Goal: Task Accomplishment & Management: Manage account settings

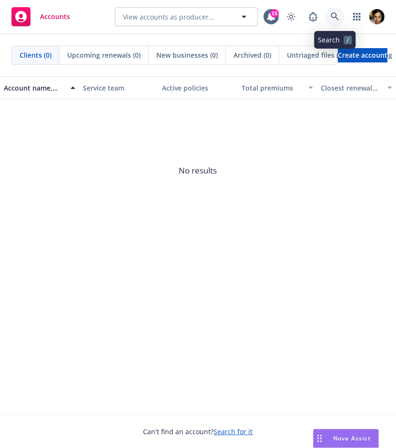
click at [337, 14] on icon at bounding box center [335, 16] width 9 height 9
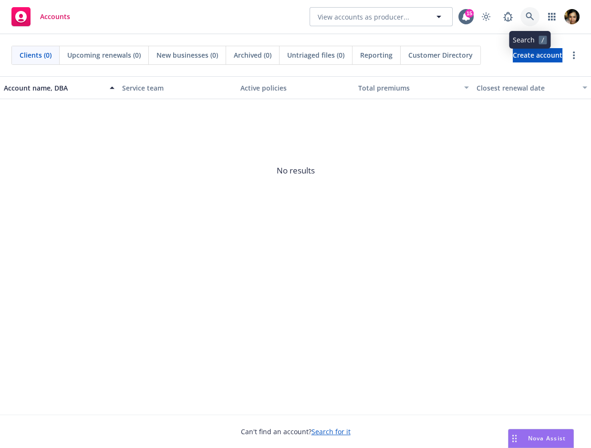
click at [396, 15] on icon at bounding box center [530, 16] width 8 height 8
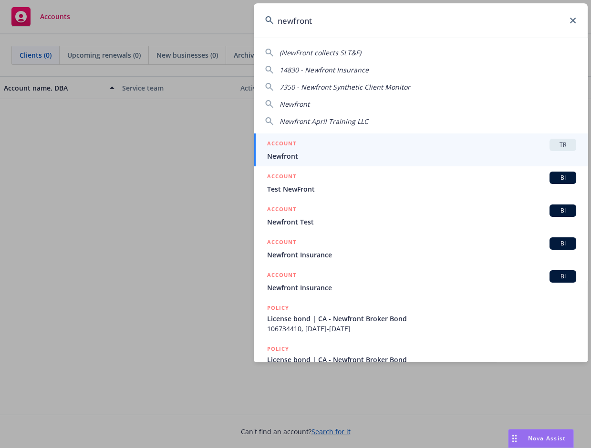
type input "newfront"
click at [396, 152] on span "Newfront" at bounding box center [421, 156] width 309 height 10
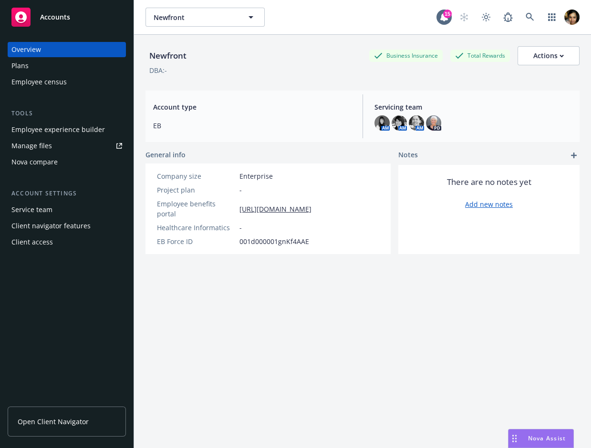
click at [314, 345] on div "Newfront Business Insurance Total Rewards Actions DBA: - Account type EB Servic…" at bounding box center [362, 253] width 434 height 437
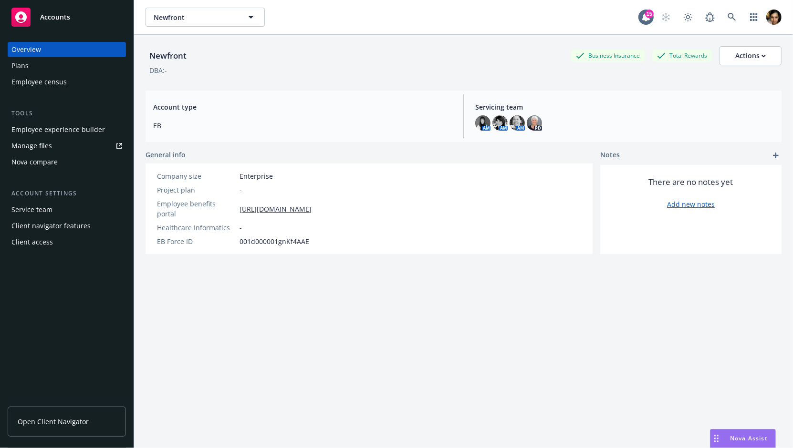
click at [49, 125] on div "Employee experience builder" at bounding box center [57, 129] width 93 height 15
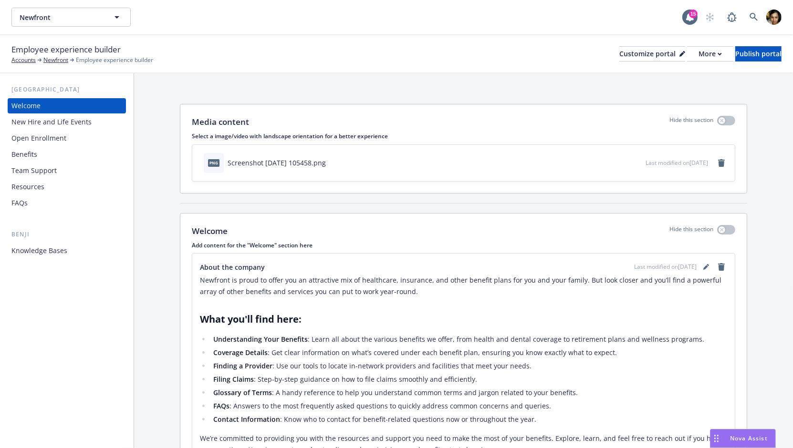
click at [45, 252] on div "Knowledge Bases" at bounding box center [39, 250] width 56 height 15
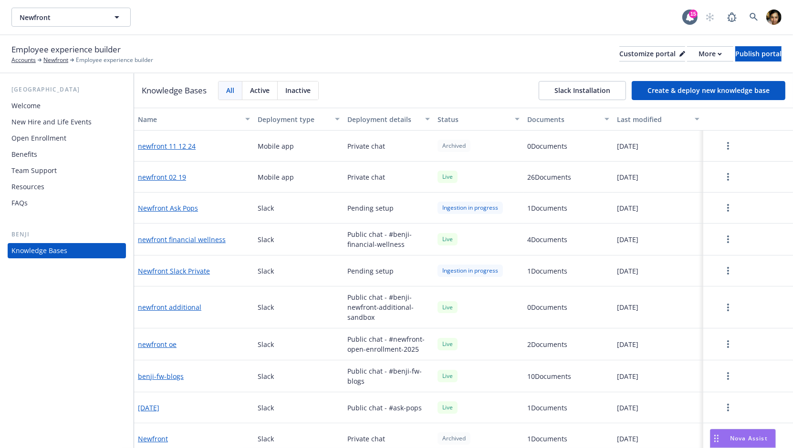
click at [570, 87] on button "Slack Installation" at bounding box center [582, 90] width 87 height 19
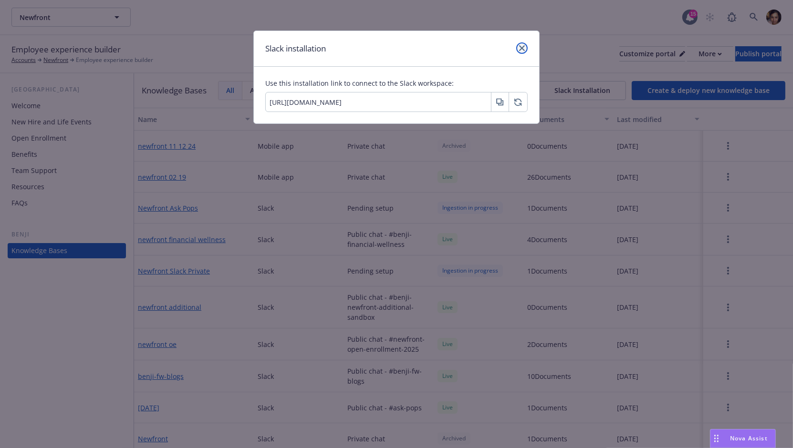
click at [525, 52] on link "close" at bounding box center [521, 47] width 11 height 11
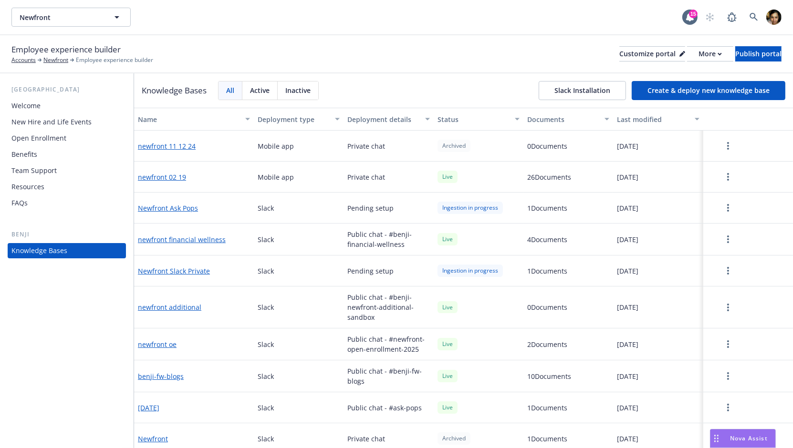
click at [554, 87] on button "Slack Installation" at bounding box center [582, 90] width 87 height 19
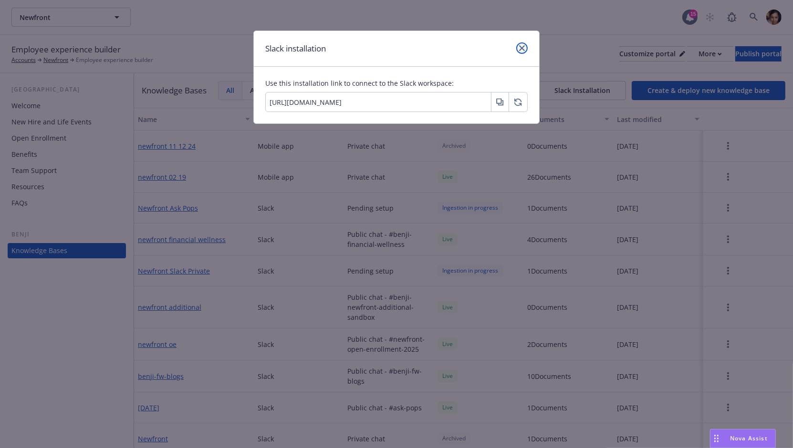
click at [519, 47] on link "close" at bounding box center [521, 47] width 11 height 11
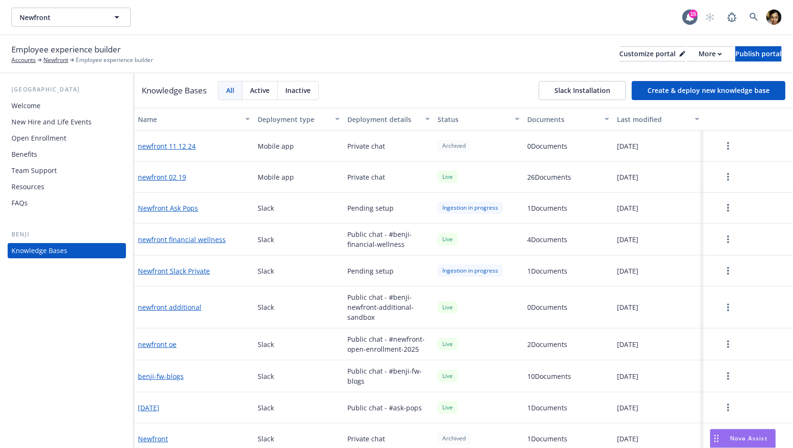
click at [178, 217] on div "Newfront Ask Pops" at bounding box center [194, 208] width 120 height 31
click at [178, 208] on button "Newfront Ask Pops" at bounding box center [168, 208] width 60 height 10
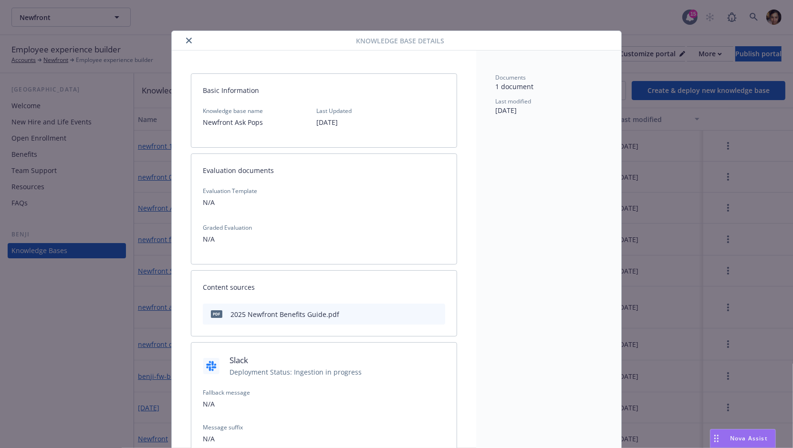
click at [189, 38] on icon "close" at bounding box center [189, 41] width 6 height 6
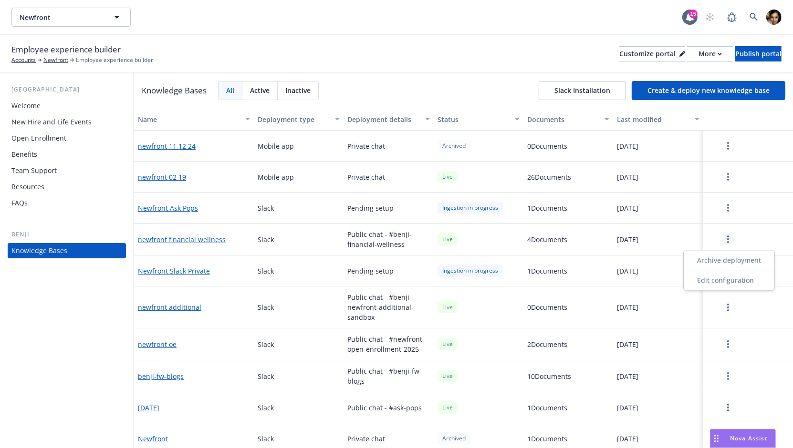
click at [724, 236] on link "more" at bounding box center [727, 239] width 11 height 11
click at [398, 170] on div "Private chat" at bounding box center [388, 177] width 90 height 31
click at [728, 175] on icon "more" at bounding box center [728, 177] width 2 height 8
click at [717, 236] on div "Edit configuration" at bounding box center [729, 238] width 126 height 16
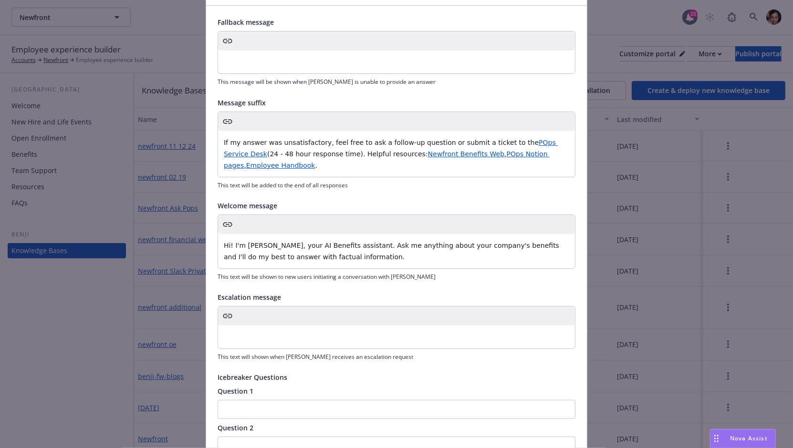
scroll to position [199, 0]
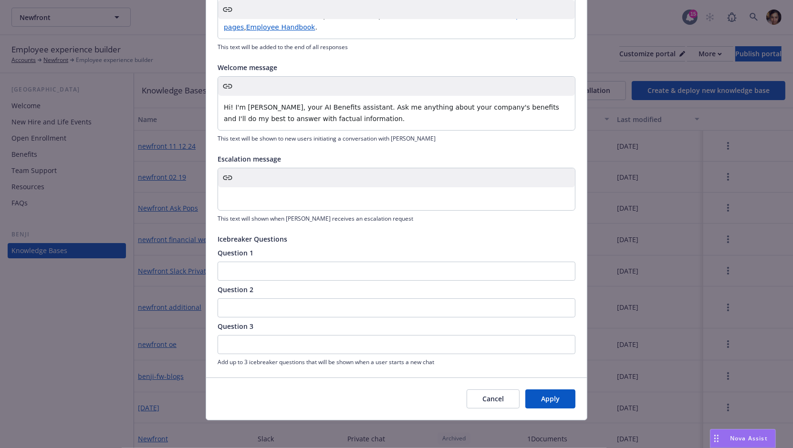
click at [495, 397] on button "Cancel" at bounding box center [493, 399] width 53 height 19
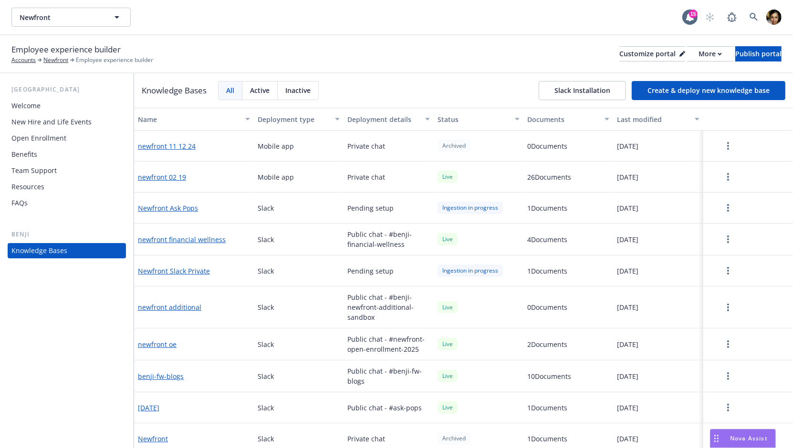
click at [448, 146] on div "Archived" at bounding box center [453, 146] width 33 height 12
click at [266, 89] on span "Active" at bounding box center [260, 90] width 20 height 10
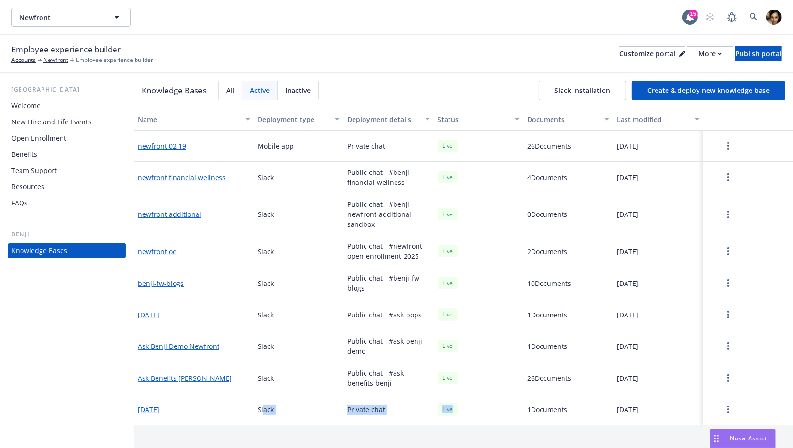
drag, startPoint x: 263, startPoint y: 403, endPoint x: 486, endPoint y: 428, distance: 224.1
click at [485, 428] on div "Name Deployment type Deployment details Status Documents Last modified newfront…" at bounding box center [463, 278] width 659 height 341
click at [484, 413] on div "Live" at bounding box center [479, 410] width 90 height 31
drag, startPoint x: 484, startPoint y: 413, endPoint x: 255, endPoint y: 407, distance: 229.5
click at [255, 407] on div "[DATE] Slack Private chat Live 1 Documents [DATE]" at bounding box center [463, 410] width 659 height 31
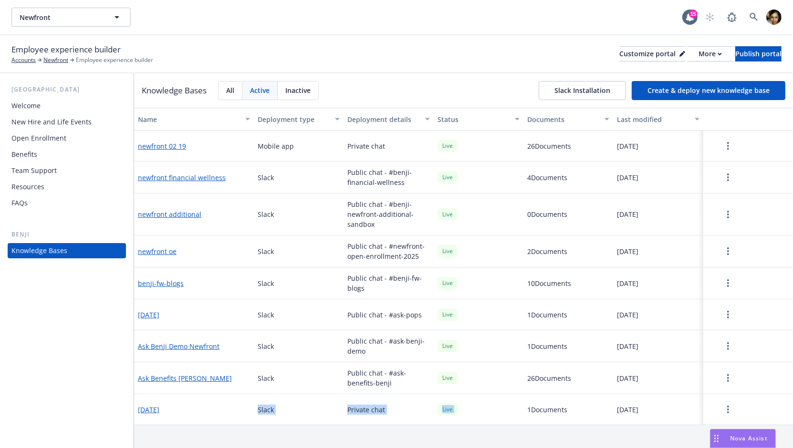
click at [255, 407] on div "Slack" at bounding box center [299, 410] width 90 height 31
click at [156, 406] on button "[DATE]" at bounding box center [148, 410] width 21 height 10
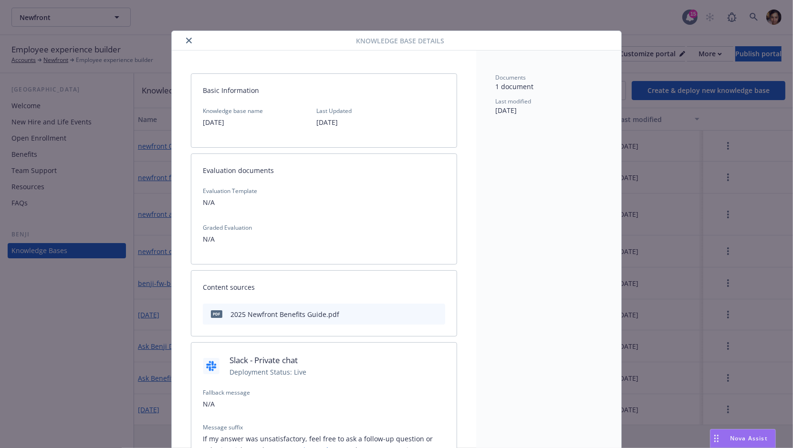
click at [187, 42] on icon "close" at bounding box center [189, 41] width 6 height 6
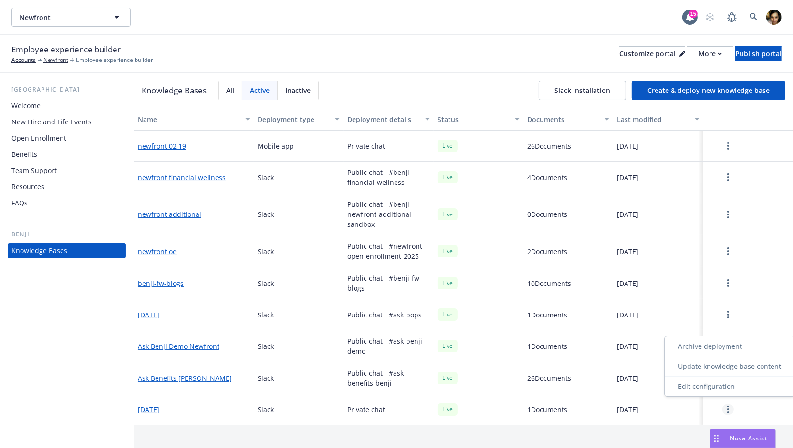
click at [730, 407] on link "more" at bounding box center [727, 409] width 11 height 11
click at [719, 392] on div "Edit configuration" at bounding box center [729, 387] width 126 height 16
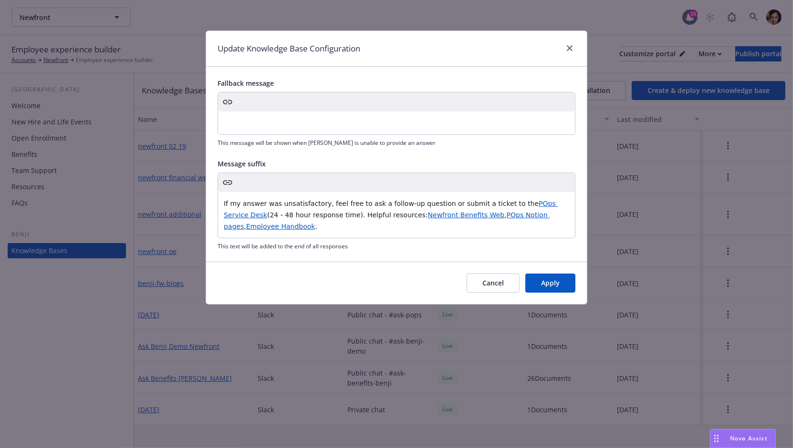
click at [502, 282] on button "Cancel" at bounding box center [493, 283] width 53 height 19
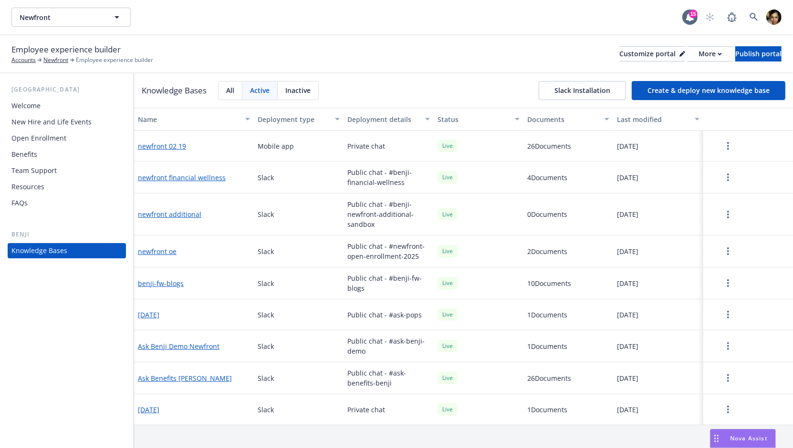
click at [364, 413] on span "Private chat" at bounding box center [366, 410] width 38 height 10
drag, startPoint x: 364, startPoint y: 413, endPoint x: 443, endPoint y: 415, distance: 78.7
click at [443, 414] on div "[DATE] Slack Private chat Live 1 Documents [DATE]" at bounding box center [463, 410] width 659 height 31
click at [375, 405] on span "Private chat" at bounding box center [366, 410] width 38 height 10
